Goal: Information Seeking & Learning: Learn about a topic

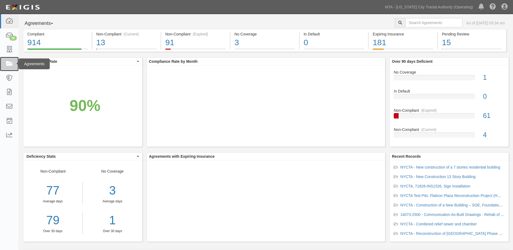
click at [10, 61] on icon at bounding box center [9, 64] width 8 height 6
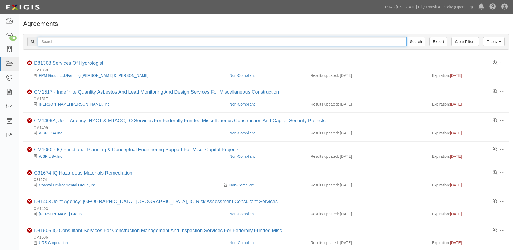
click at [98, 44] on input "text" at bounding box center [222, 41] width 369 height 9
type input "ins1508"
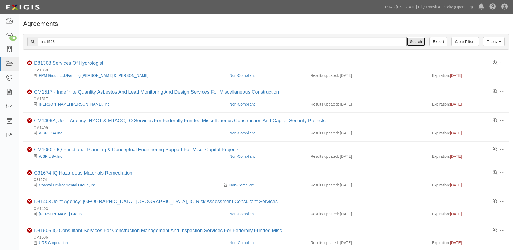
click at [419, 42] on input "Search" at bounding box center [415, 41] width 19 height 9
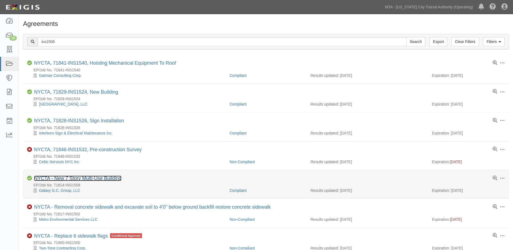
click at [84, 179] on link "NYCTA - New 7 Story Multi-Use Building" at bounding box center [77, 178] width 87 height 5
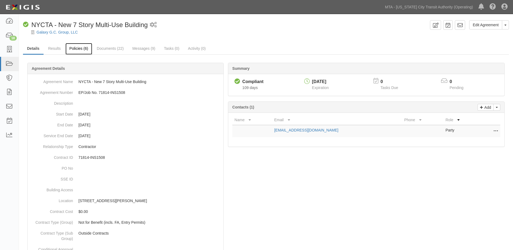
click at [79, 48] on link "Policies (6)" at bounding box center [78, 49] width 27 height 12
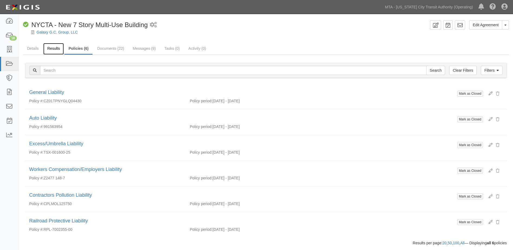
click at [57, 49] on link "Results" at bounding box center [53, 49] width 21 height 12
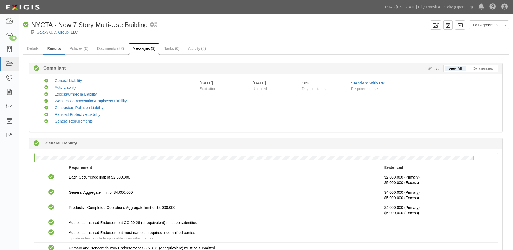
click at [147, 50] on link "Messages (9)" at bounding box center [143, 49] width 31 height 12
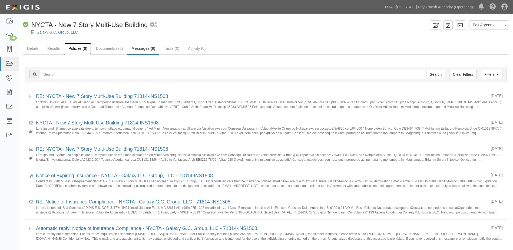
click at [71, 49] on link "Policies (6)" at bounding box center [77, 49] width 27 height 12
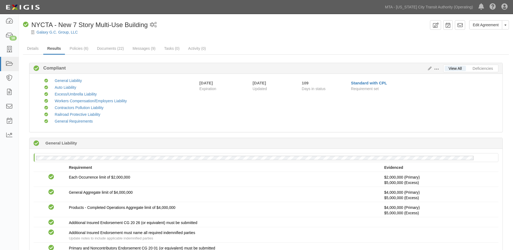
click at [16, 231] on div "Dashboard 18 Inbox Parties Agreements Coverages Documents Messages Tasks Reports" at bounding box center [9, 132] width 19 height 236
click at [34, 49] on link "Details" at bounding box center [33, 49] width 20 height 12
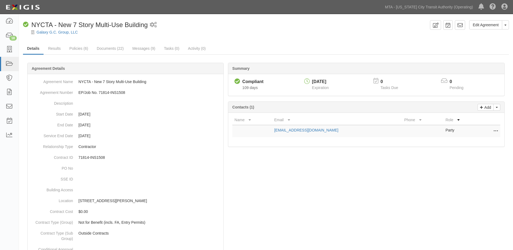
scroll to position [27, 0]
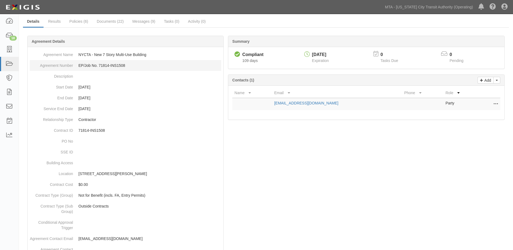
click at [126, 66] on dd "EP/Job No. 71814-INS1508" at bounding box center [125, 65] width 191 height 11
drag, startPoint x: 8, startPoint y: 66, endPoint x: 21, endPoint y: 65, distance: 12.5
click at [8, 66] on icon at bounding box center [9, 64] width 8 height 6
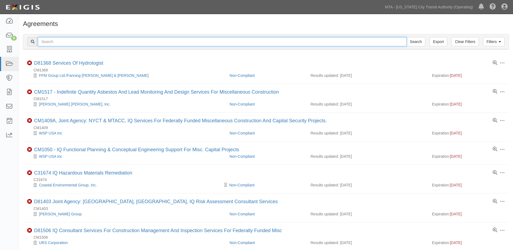
click at [61, 44] on input "text" at bounding box center [222, 41] width 369 height 9
